Goal: Task Accomplishment & Management: Use online tool/utility

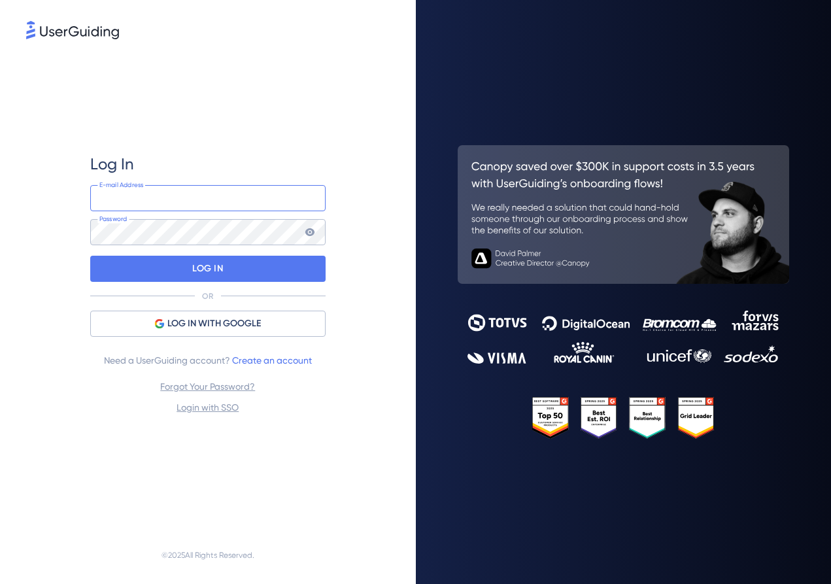
type input "[PERSON_NAME][EMAIL_ADDRESS][PERSON_NAME][DOMAIN_NAME]"
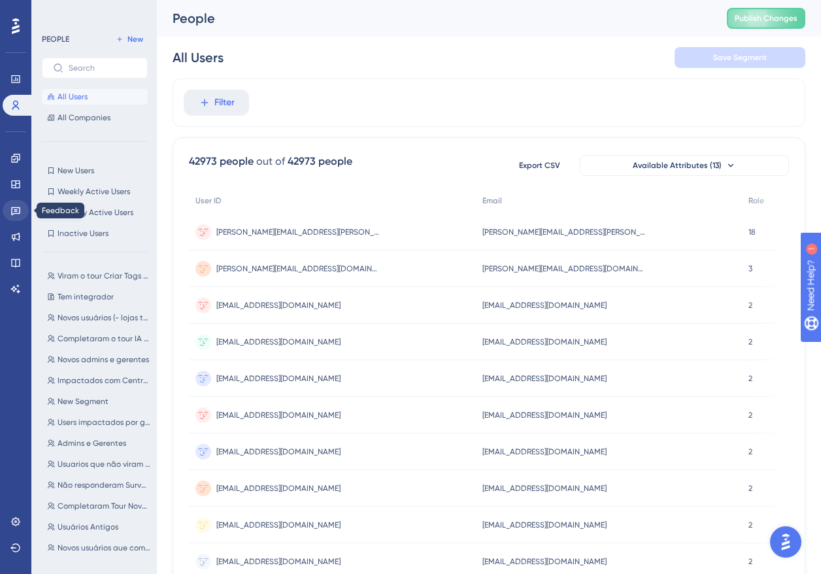
click at [13, 214] on icon at bounding box center [15, 211] width 9 height 8
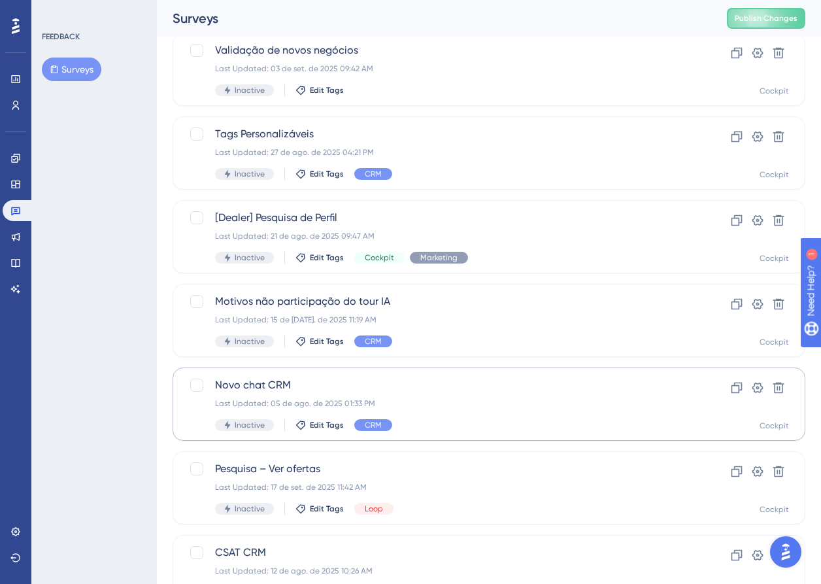
scroll to position [348, 0]
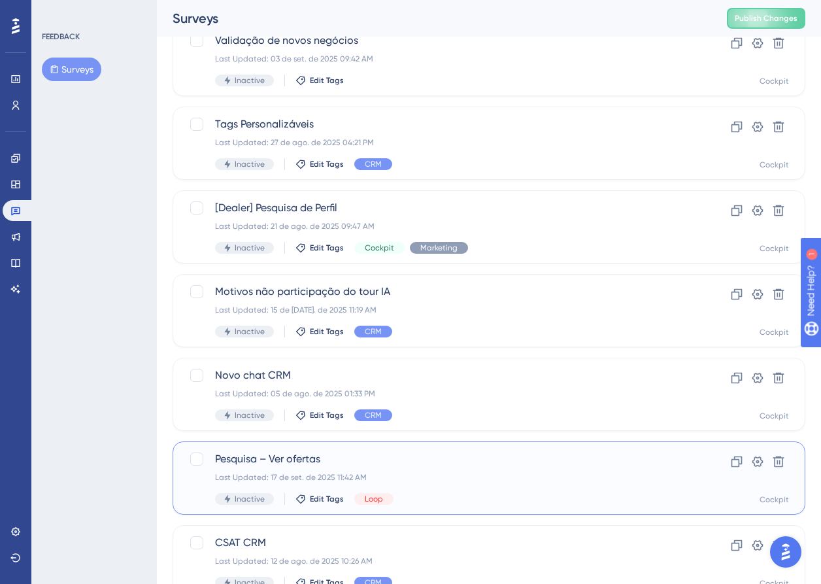
click at [307, 451] on span "Pesquisa – Ver ofertas" at bounding box center [436, 459] width 443 height 16
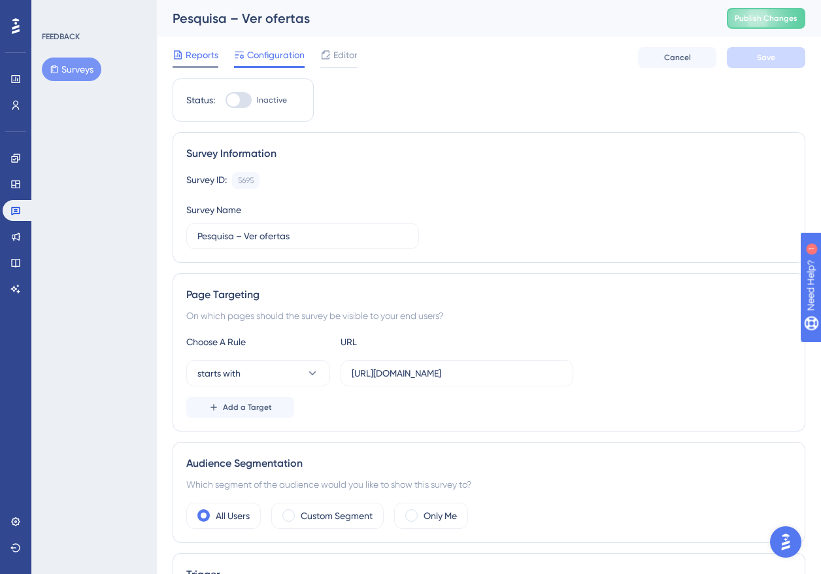
click at [210, 63] on div "Reports" at bounding box center [196, 57] width 46 height 21
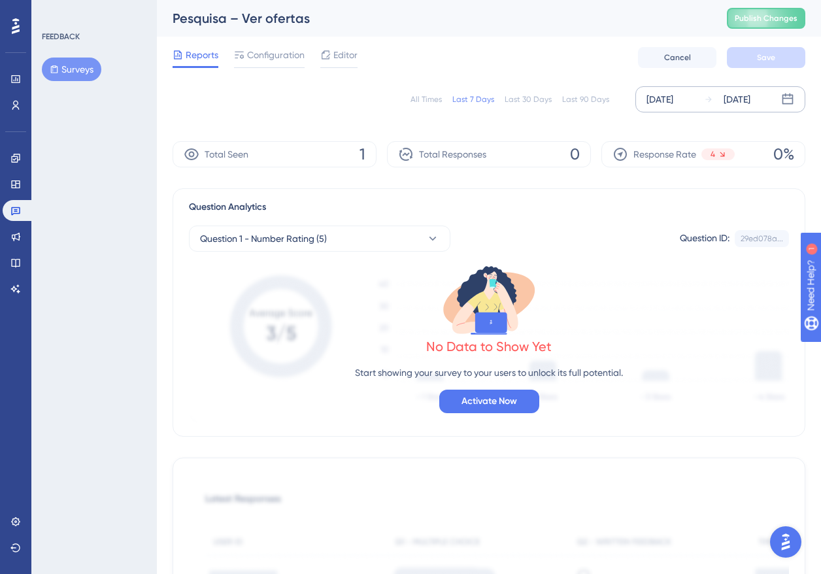
click at [671, 97] on div "[DATE]" at bounding box center [659, 99] width 27 height 16
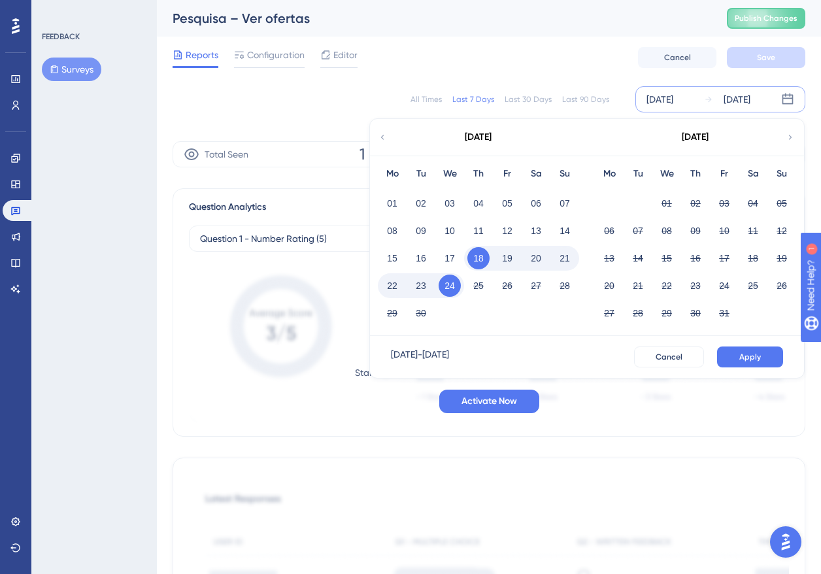
click at [383, 136] on icon at bounding box center [382, 137] width 3 height 5
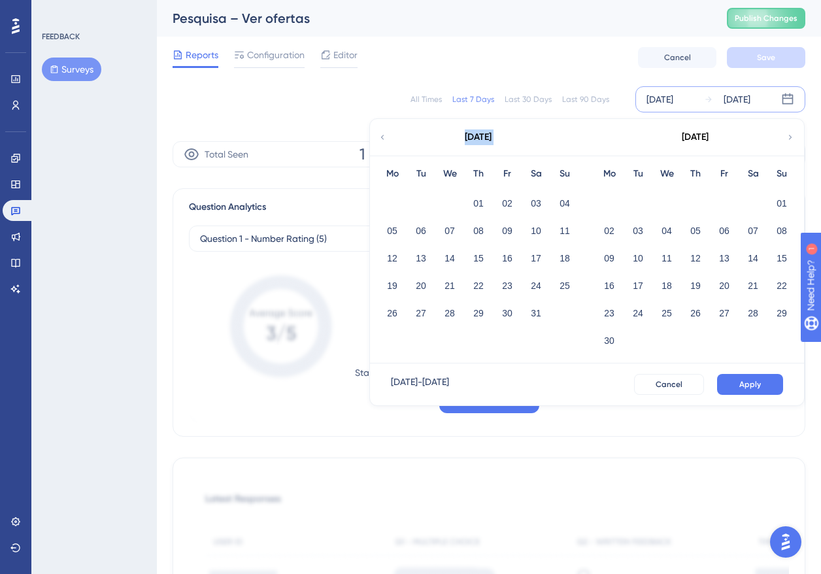
click at [383, 136] on icon at bounding box center [382, 137] width 3 height 5
click at [534, 199] on button "01" at bounding box center [536, 203] width 22 height 22
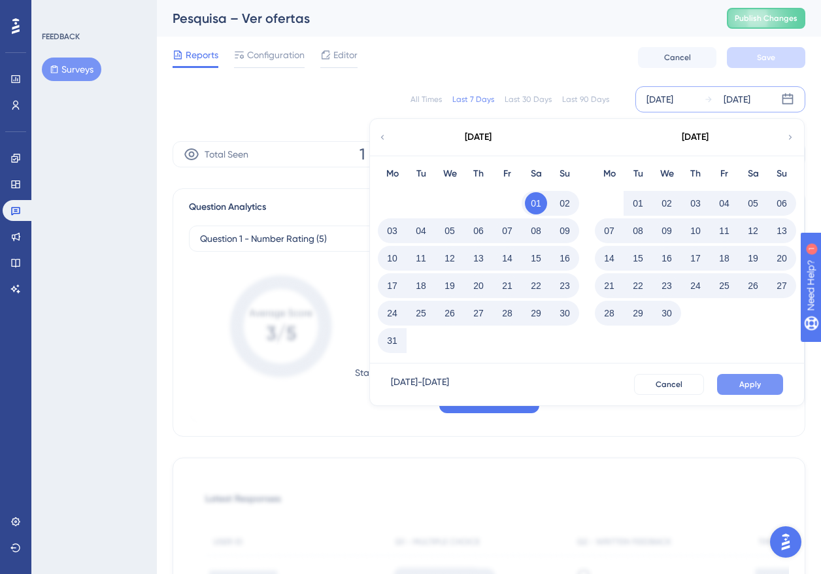
click at [757, 384] on span "Apply" at bounding box center [750, 384] width 22 height 10
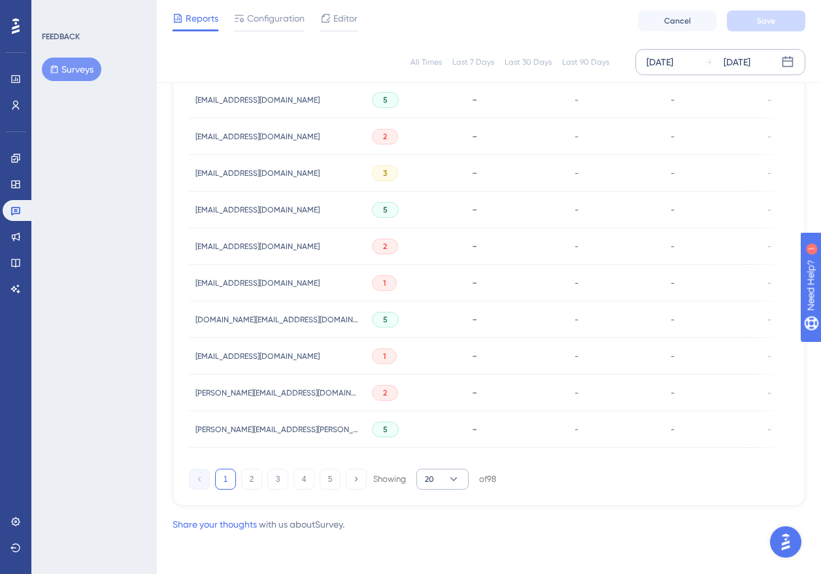
scroll to position [818, 0]
click at [253, 480] on button "2" at bounding box center [251, 479] width 21 height 21
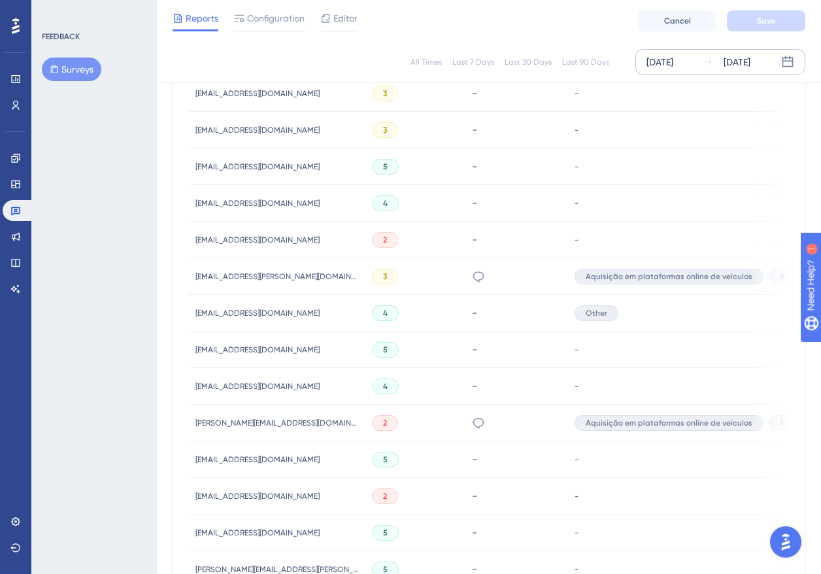
scroll to position [618, 0]
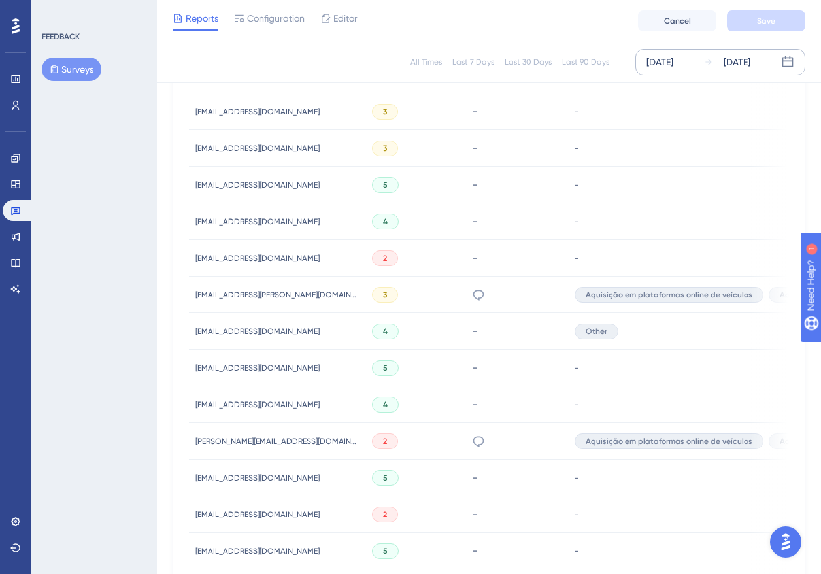
click at [472, 298] on icon at bounding box center [478, 294] width 13 height 13
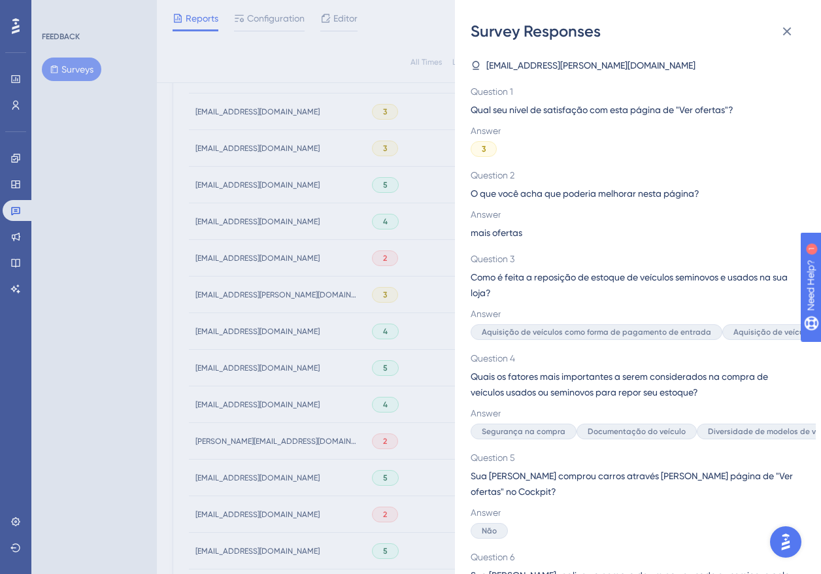
click at [457, 438] on div "Survey Responses [EMAIL_ADDRESS][PERSON_NAME][DOMAIN_NAME] Question 1 Qual seu …" at bounding box center [638, 287] width 366 height 574
click at [431, 438] on div "Survey Responses [EMAIL_ADDRESS][PERSON_NAME][DOMAIN_NAME] Question 1 Qual seu …" at bounding box center [410, 287] width 821 height 574
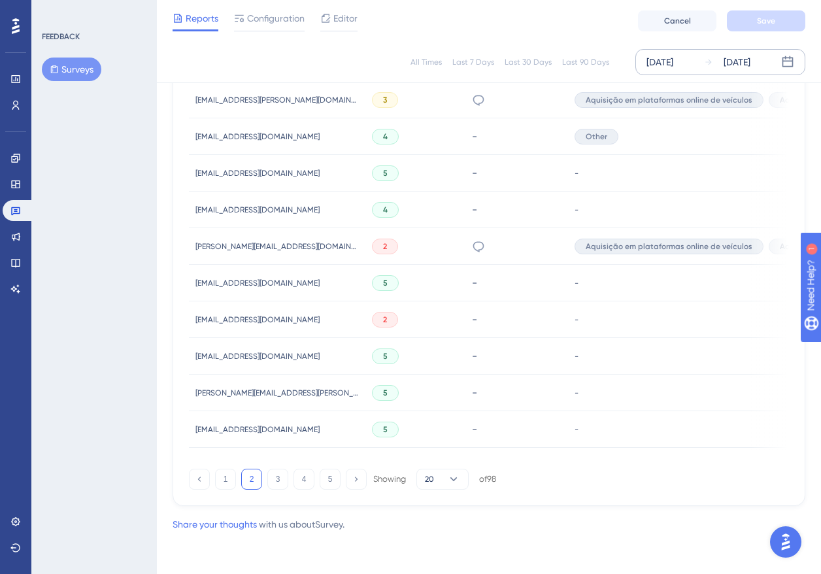
scroll to position [818, 0]
click at [277, 466] on div "1 2 3 4 5 Showing 20 of 98" at bounding box center [489, 476] width 600 height 26
click at [277, 471] on button "3" at bounding box center [277, 479] width 21 height 21
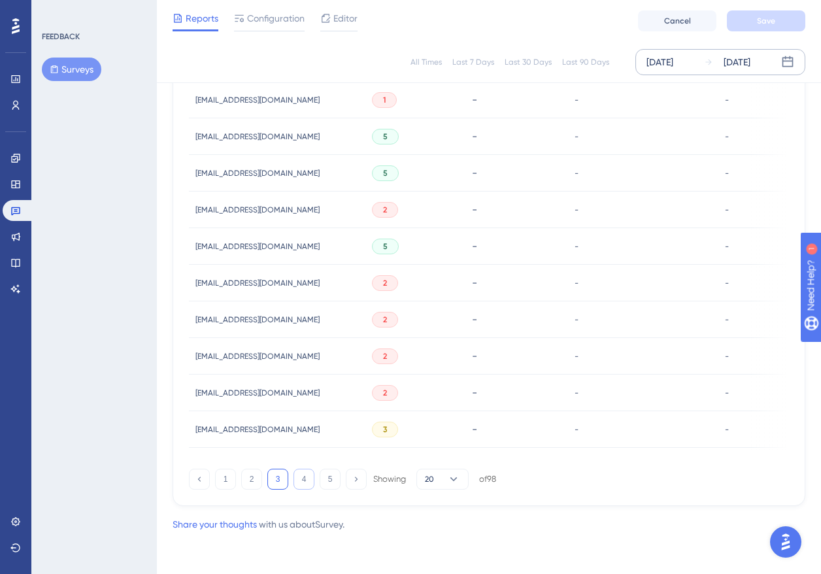
click at [299, 477] on button "4" at bounding box center [303, 479] width 21 height 21
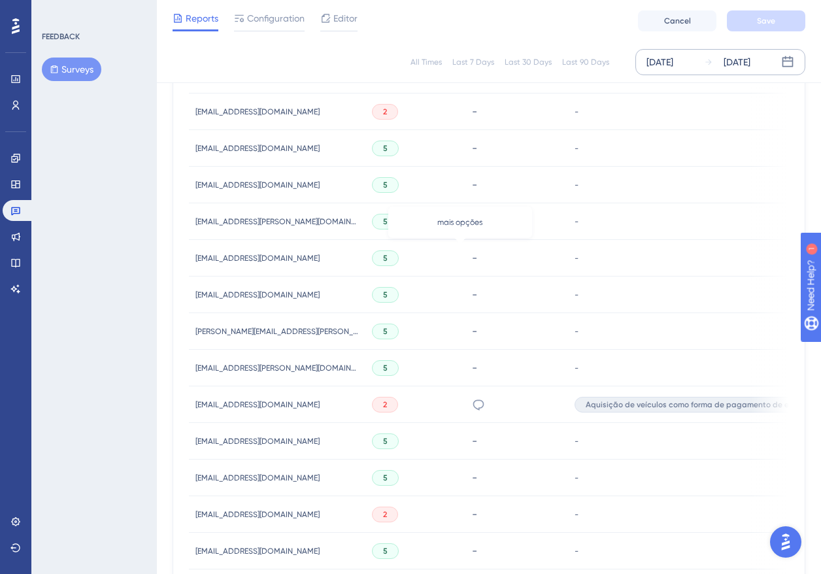
scroll to position [423, 0]
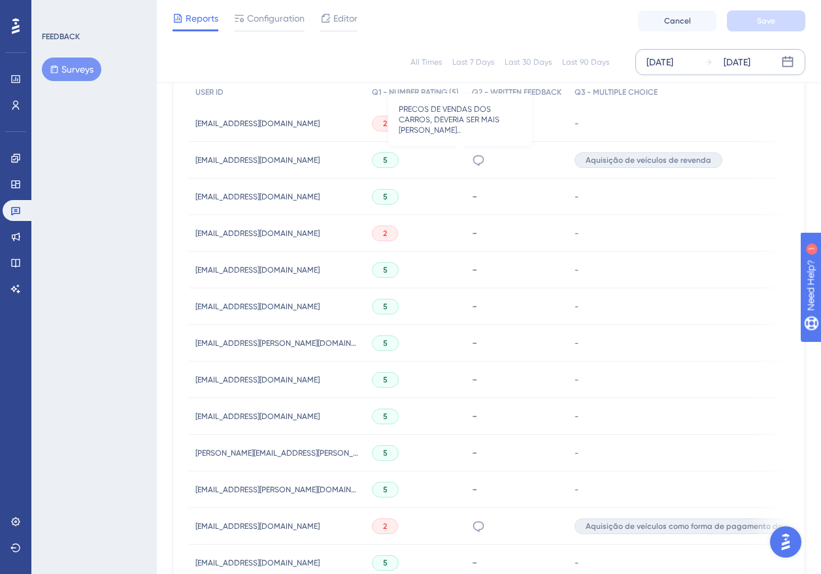
click at [472, 158] on icon at bounding box center [478, 160] width 13 height 13
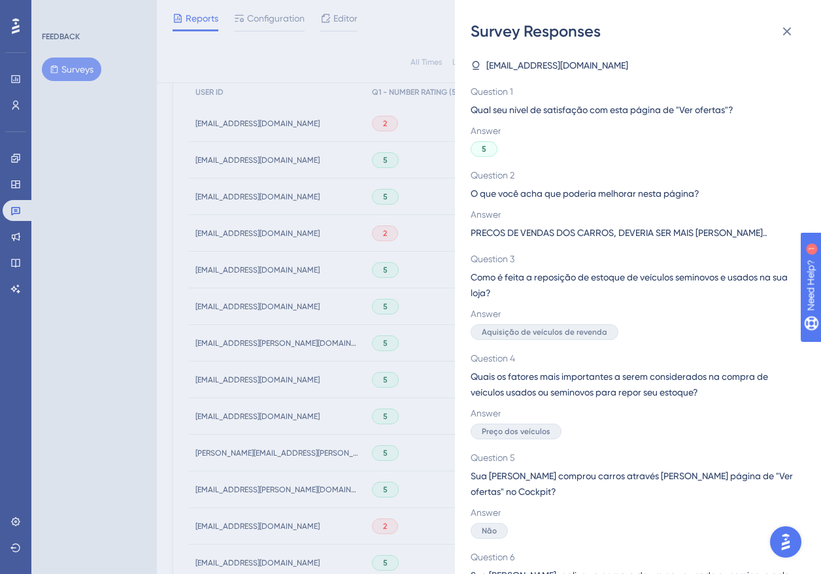
click at [597, 229] on span "PRECOS DE VENDAS DOS CARROS, DEVERIA SER MAIS [PERSON_NAME].." at bounding box center [619, 233] width 296 height 16
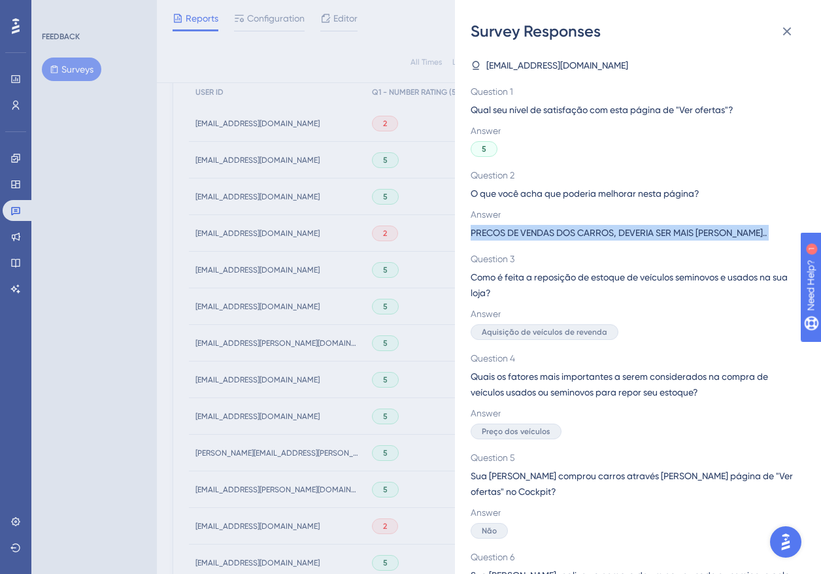
click at [597, 229] on span "PRECOS DE VENDAS DOS CARROS, DEVERIA SER MAIS [PERSON_NAME].." at bounding box center [619, 233] width 296 height 16
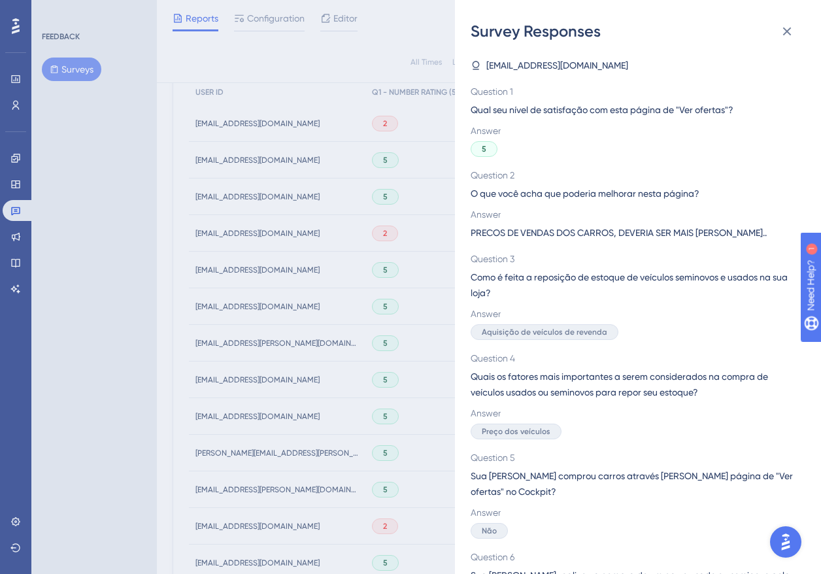
click at [386, 276] on div "Survey Responses [EMAIL_ADDRESS][DOMAIN_NAME] Question 1 Qual seu nível de sati…" at bounding box center [410, 287] width 821 height 574
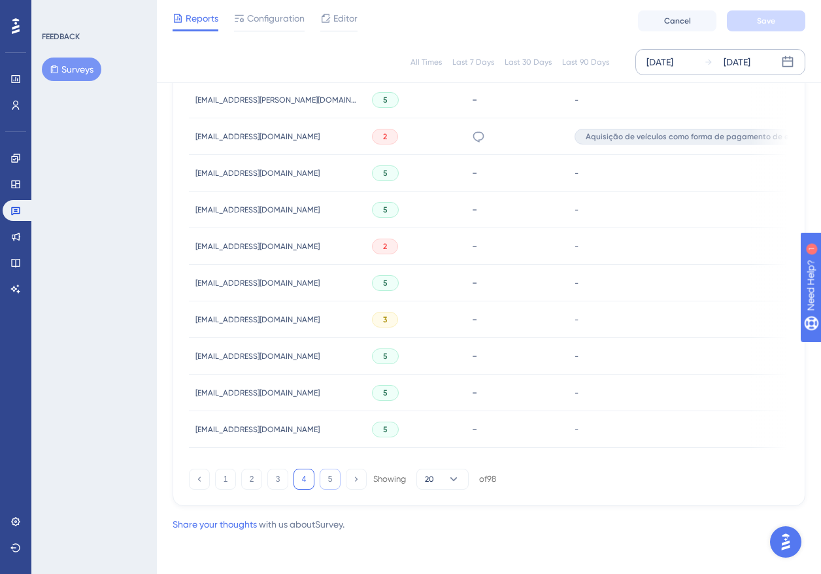
click at [327, 480] on button "5" at bounding box center [330, 479] width 21 height 21
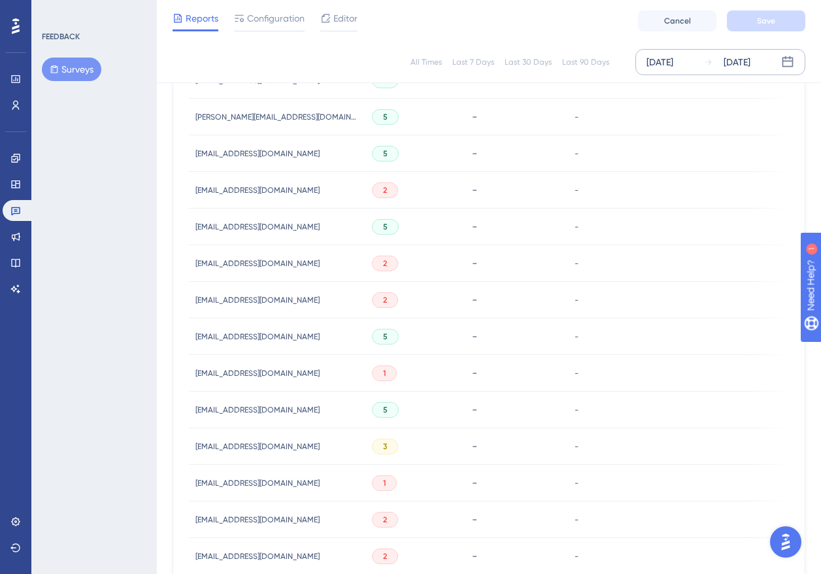
scroll to position [621, 0]
